Goal: Find specific page/section: Find specific page/section

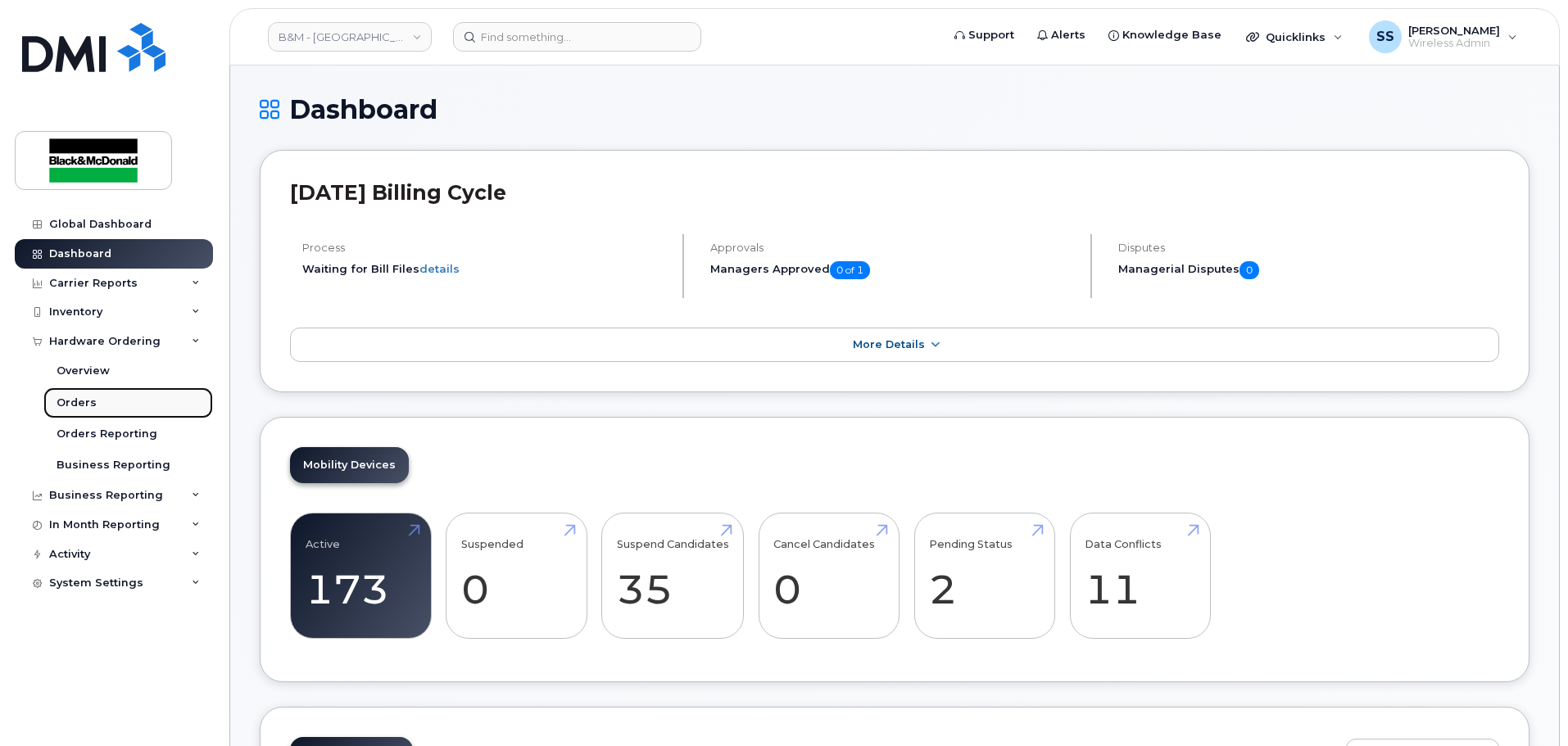
click at [104, 405] on link "Orders" at bounding box center [128, 403] width 170 height 31
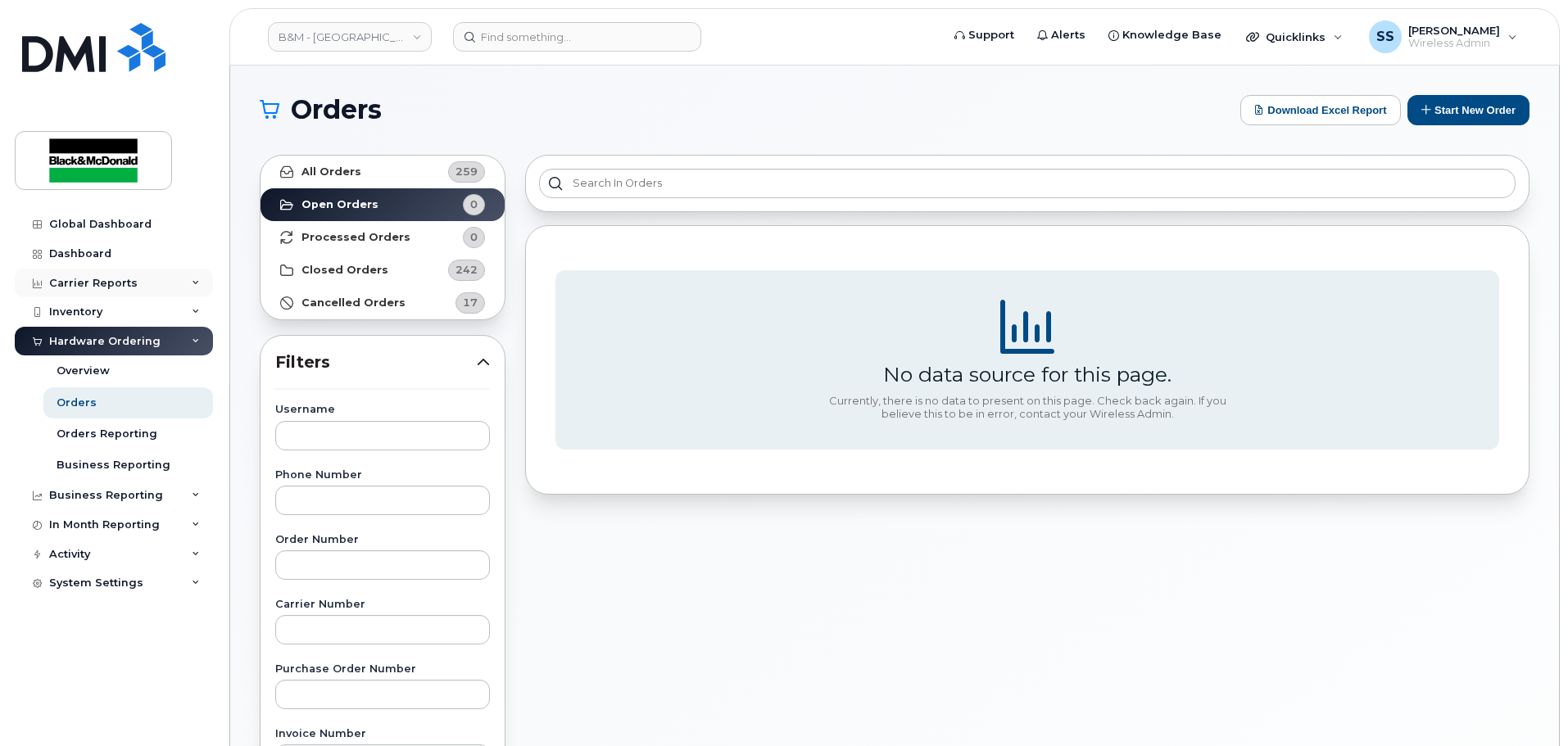
click at [131, 282] on div "Carrier Reports" at bounding box center [93, 283] width 89 height 13
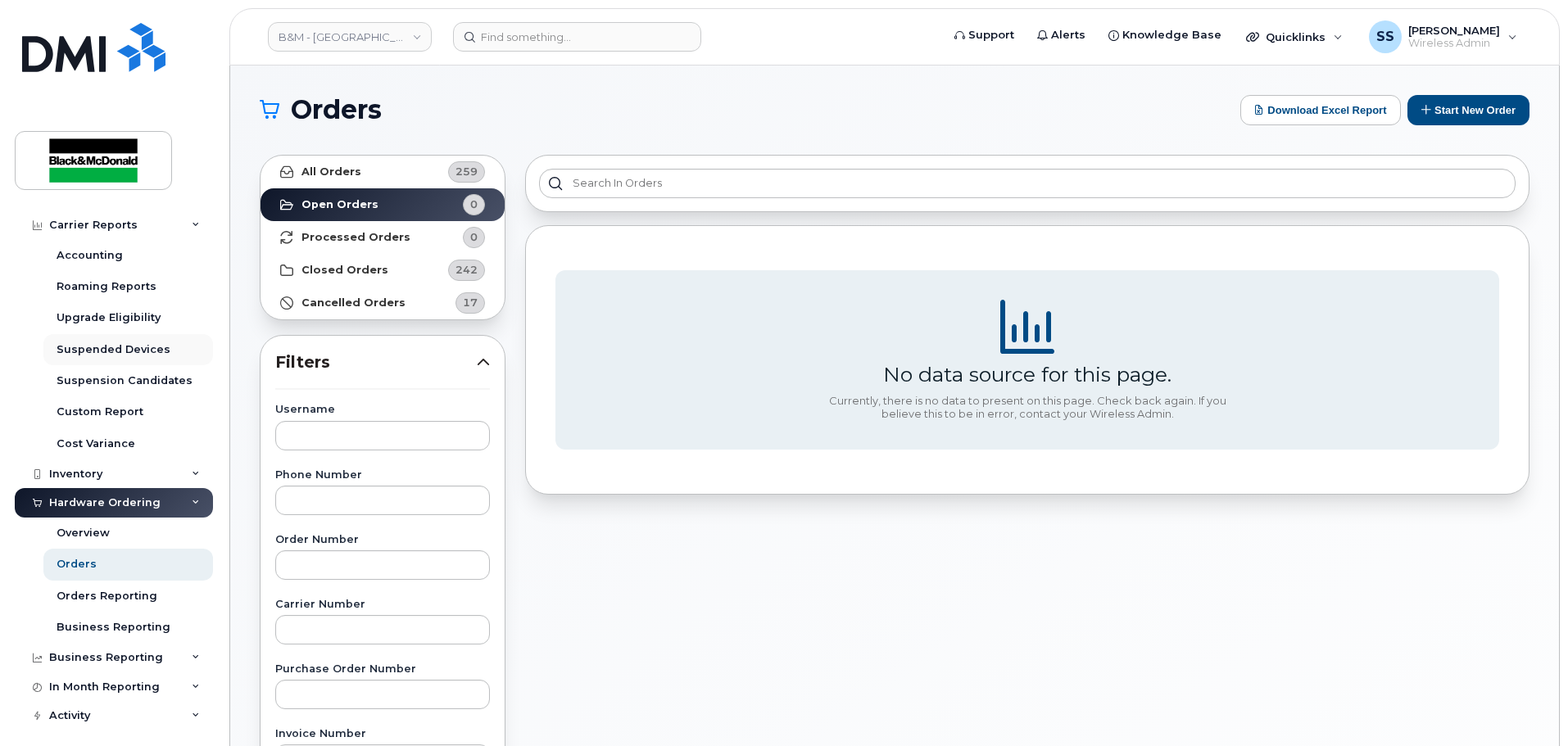
scroll to position [164, 0]
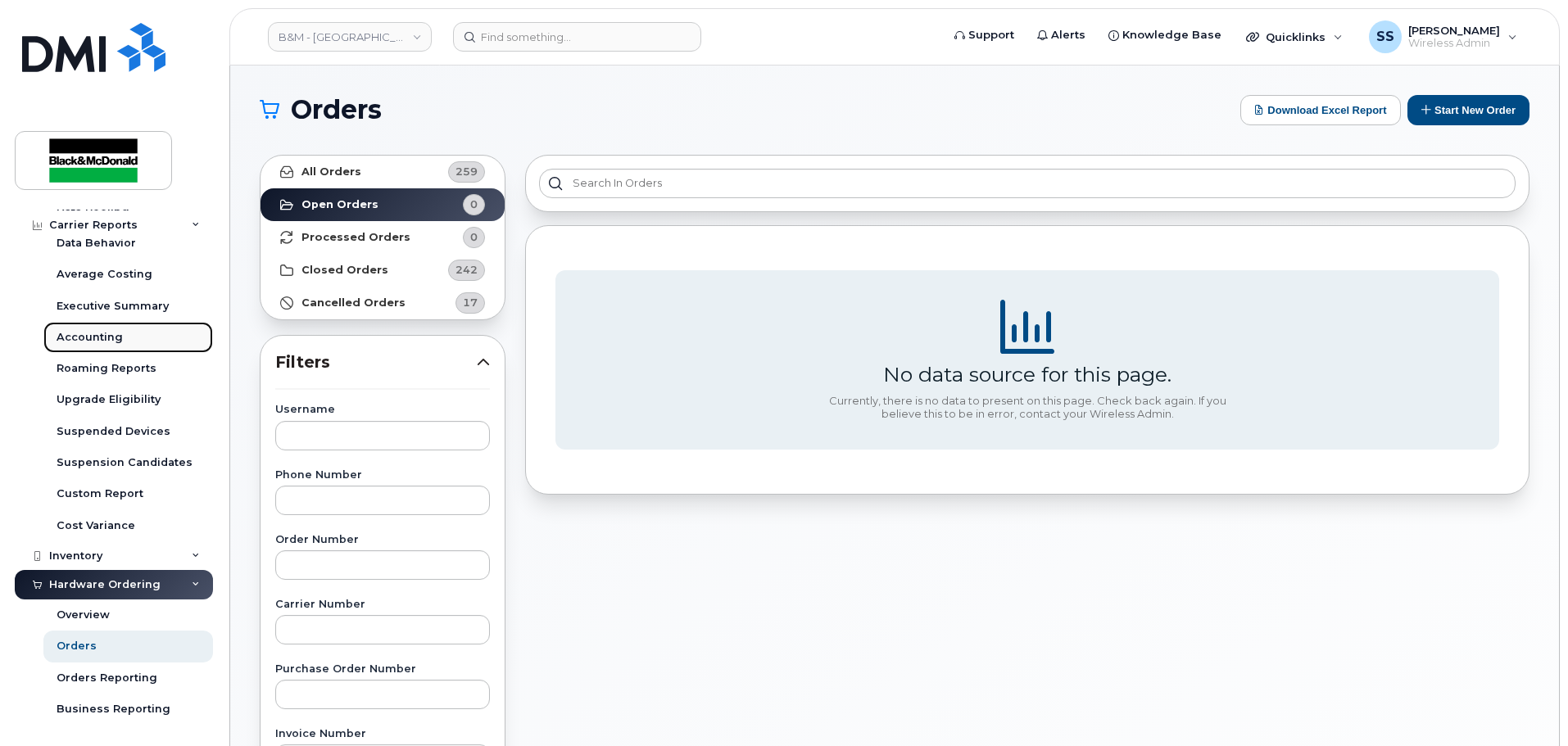
click at [108, 338] on div "Accounting" at bounding box center [90, 337] width 66 height 15
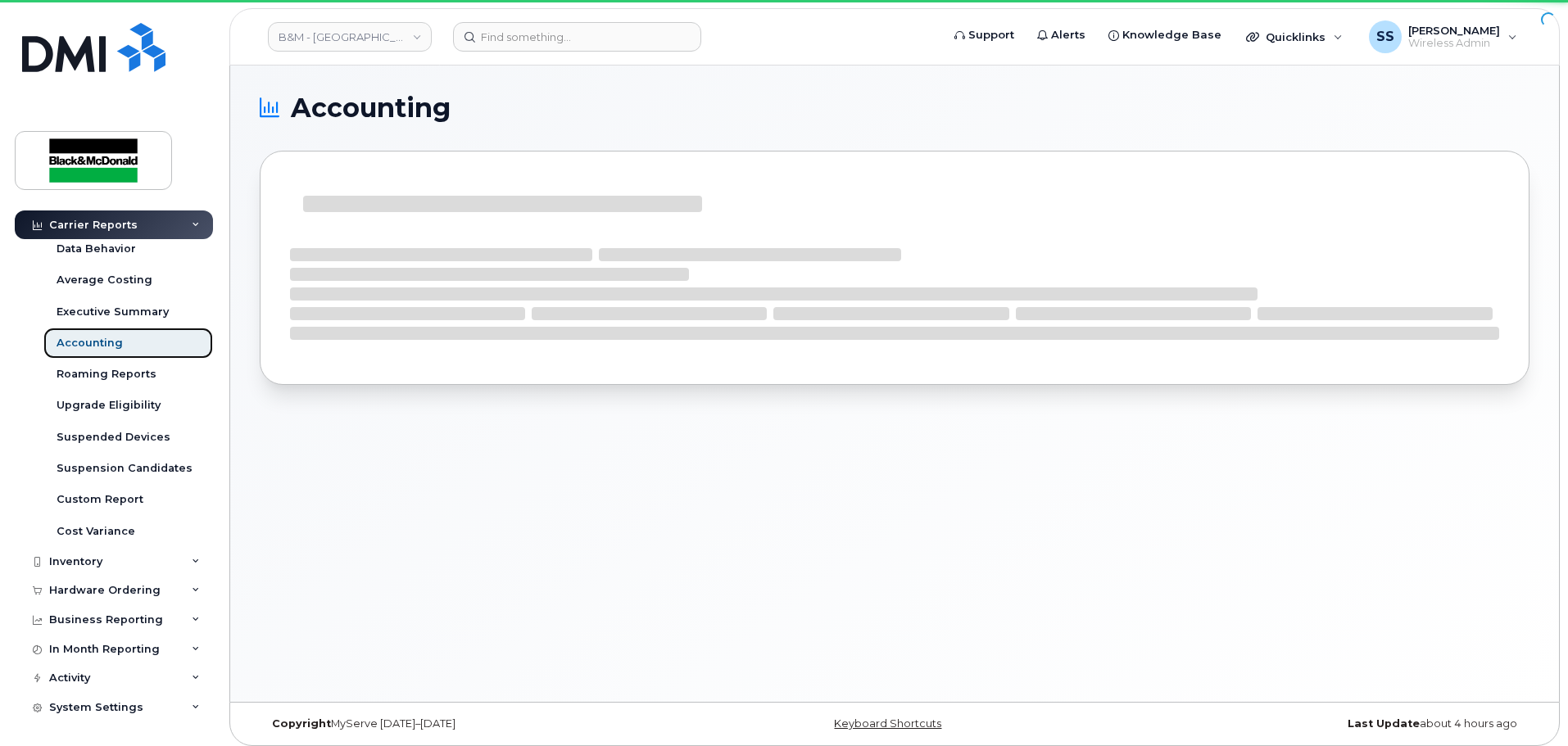
scroll to position [158, 0]
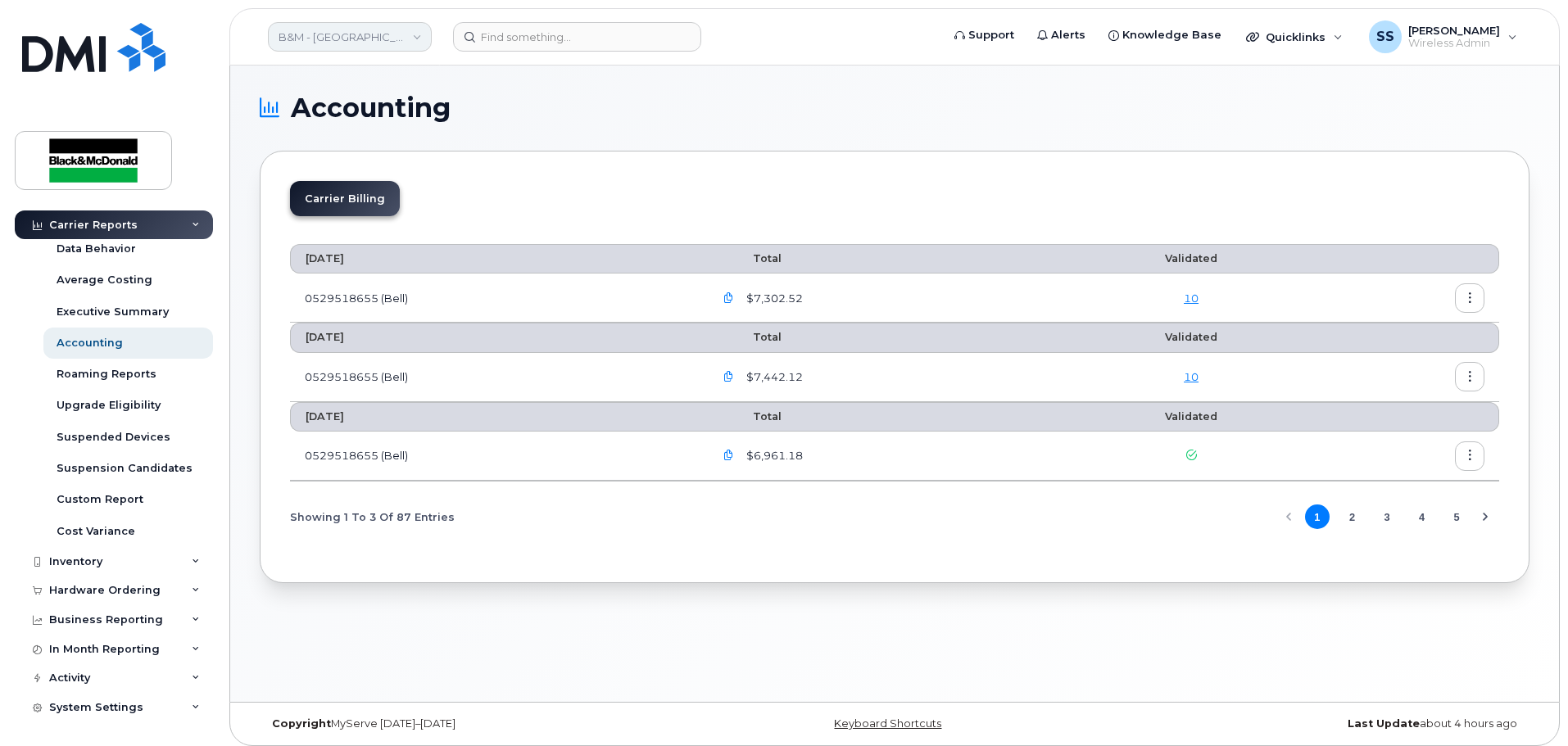
click at [310, 49] on link "B&M - [GEOGRAPHIC_DATA]" at bounding box center [350, 37] width 164 height 30
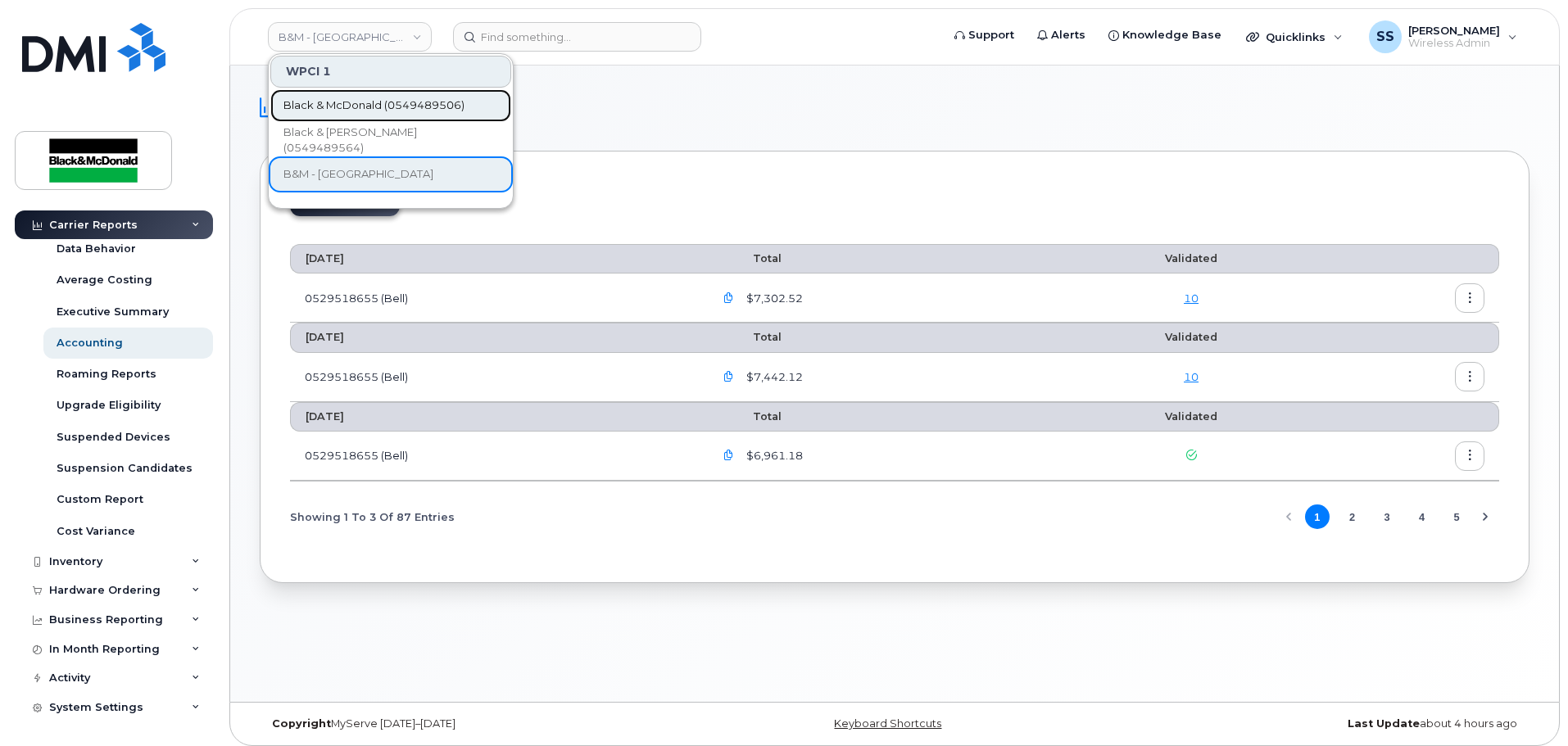
click at [374, 113] on span "Black & McDonald (0549489506)" at bounding box center [374, 105] width 181 height 17
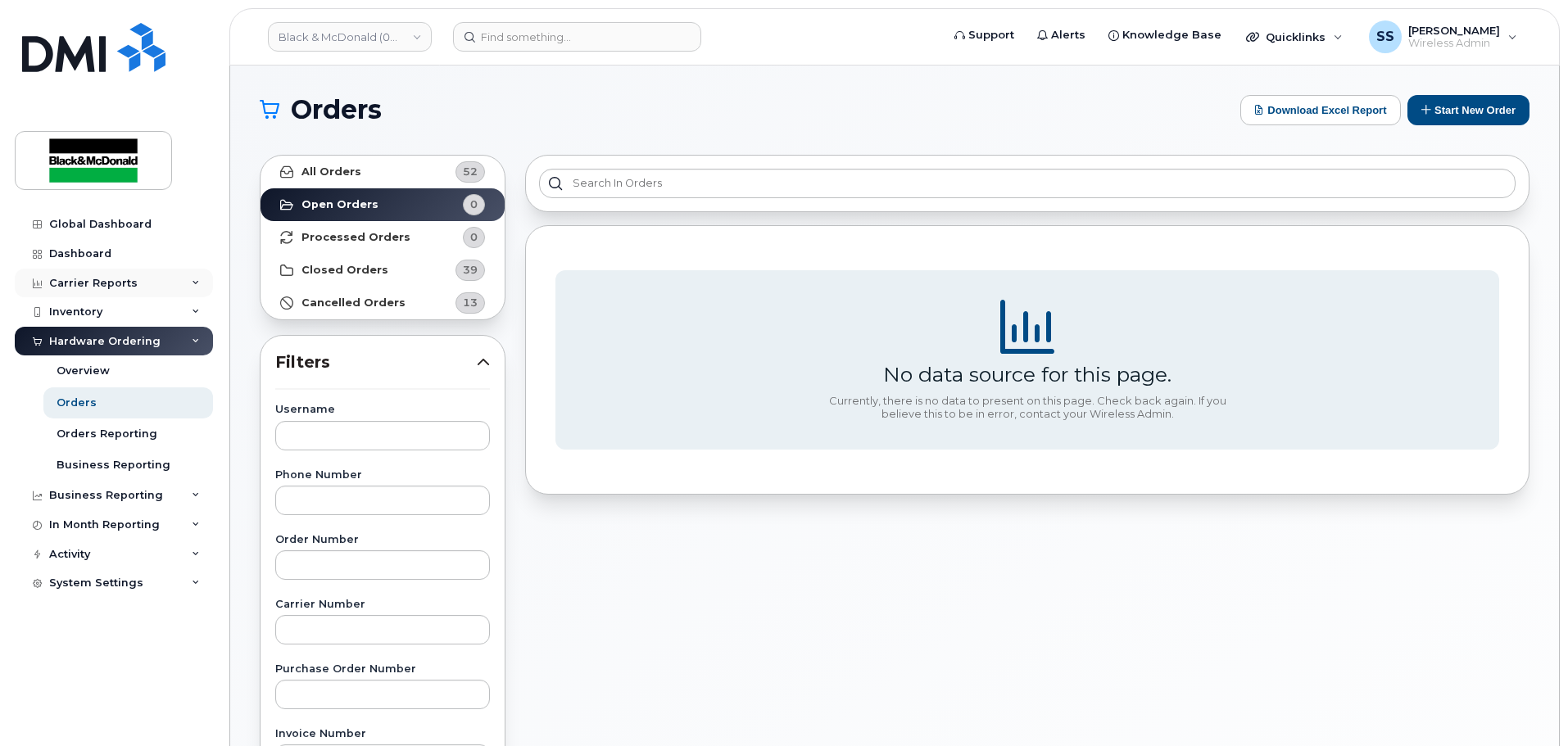
click at [109, 280] on div "Carrier Reports" at bounding box center [93, 283] width 89 height 13
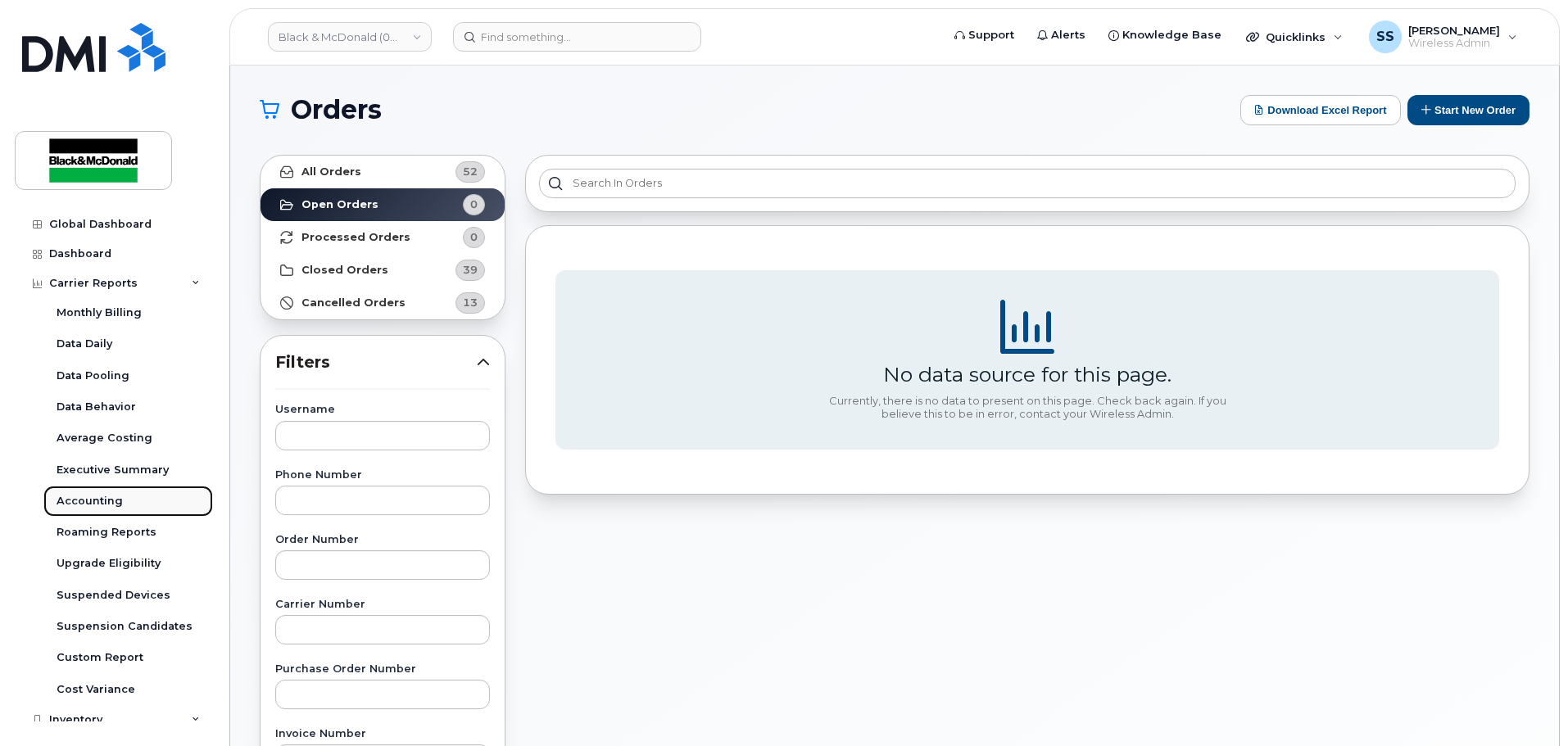
click at [127, 508] on link "Accounting" at bounding box center [128, 501] width 170 height 31
